Goal: Navigation & Orientation: Find specific page/section

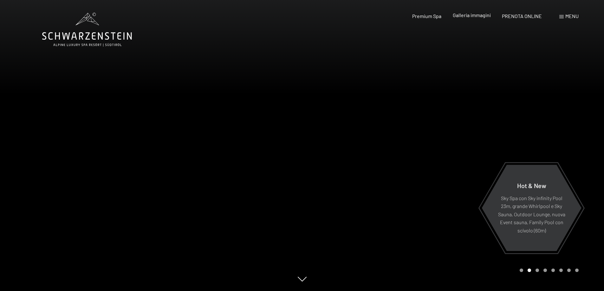
click at [468, 15] on span "Galleria immagini" at bounding box center [472, 15] width 38 height 6
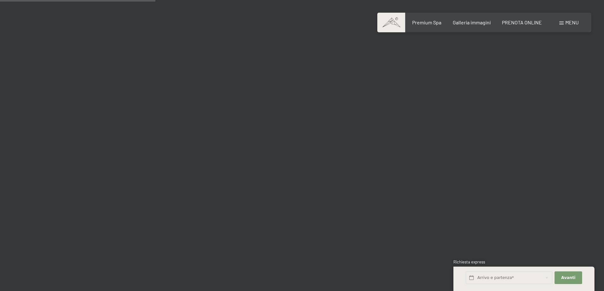
scroll to position [2076, 0]
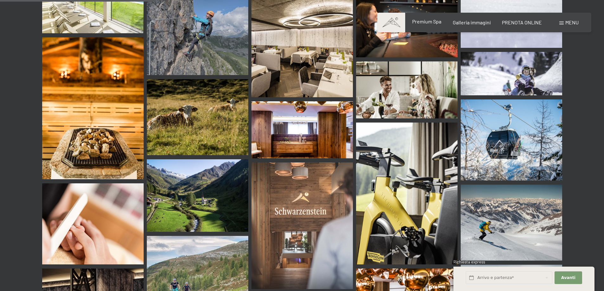
click at [425, 23] on span "Premium Spa" at bounding box center [426, 21] width 29 height 6
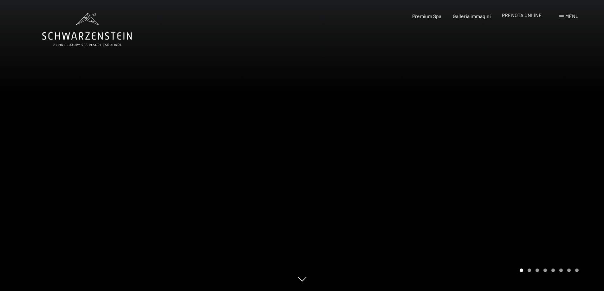
click at [522, 15] on span "PRENOTA ONLINE" at bounding box center [522, 15] width 40 height 6
click at [569, 18] on span "Menu" at bounding box center [571, 16] width 13 height 6
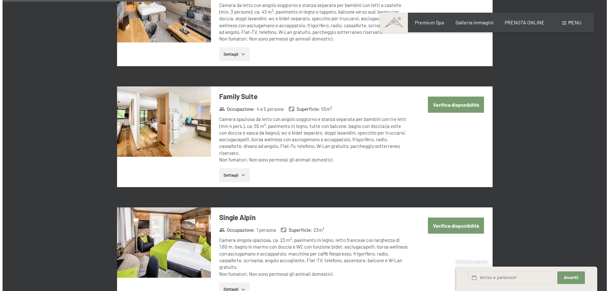
scroll to position [682, 0]
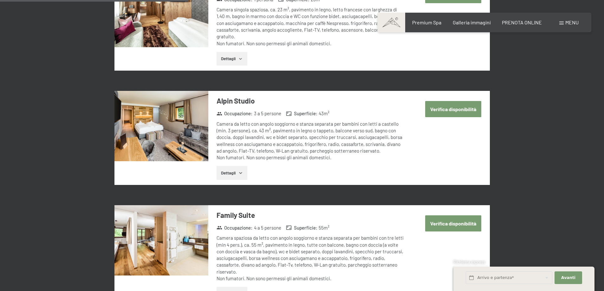
click at [571, 19] on span "Menu" at bounding box center [571, 22] width 13 height 6
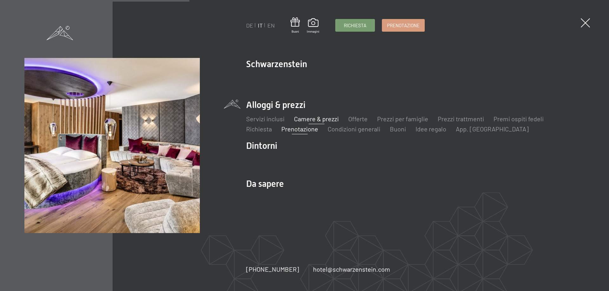
click at [325, 120] on link "Camere & prezzi" at bounding box center [316, 119] width 45 height 8
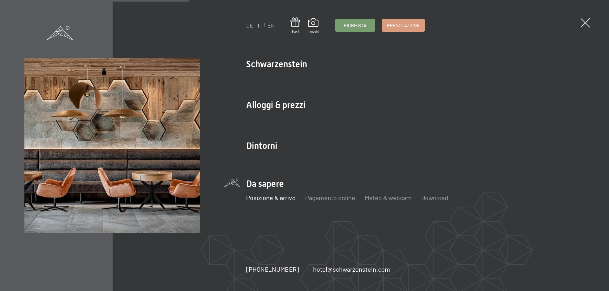
click at [267, 197] on link "Posizione & arrivo" at bounding box center [270, 198] width 49 height 8
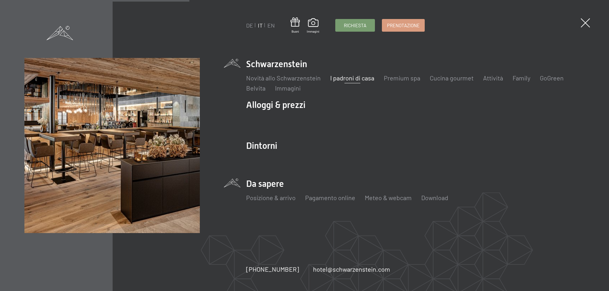
click at [344, 78] on link "I padroni di casa" at bounding box center [352, 78] width 44 height 8
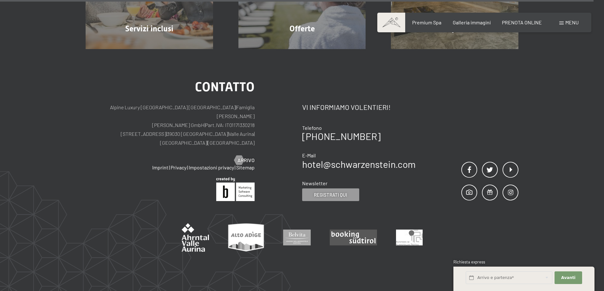
scroll to position [2037, 0]
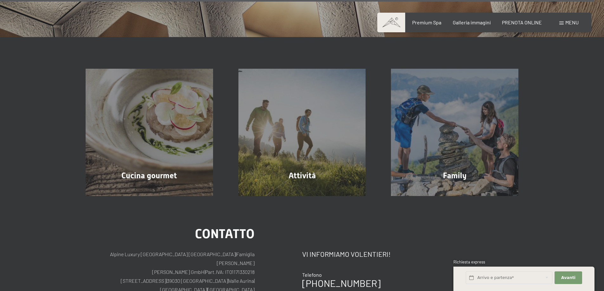
scroll to position [2250, 0]
